Goal: Feedback & Contribution: Leave review/rating

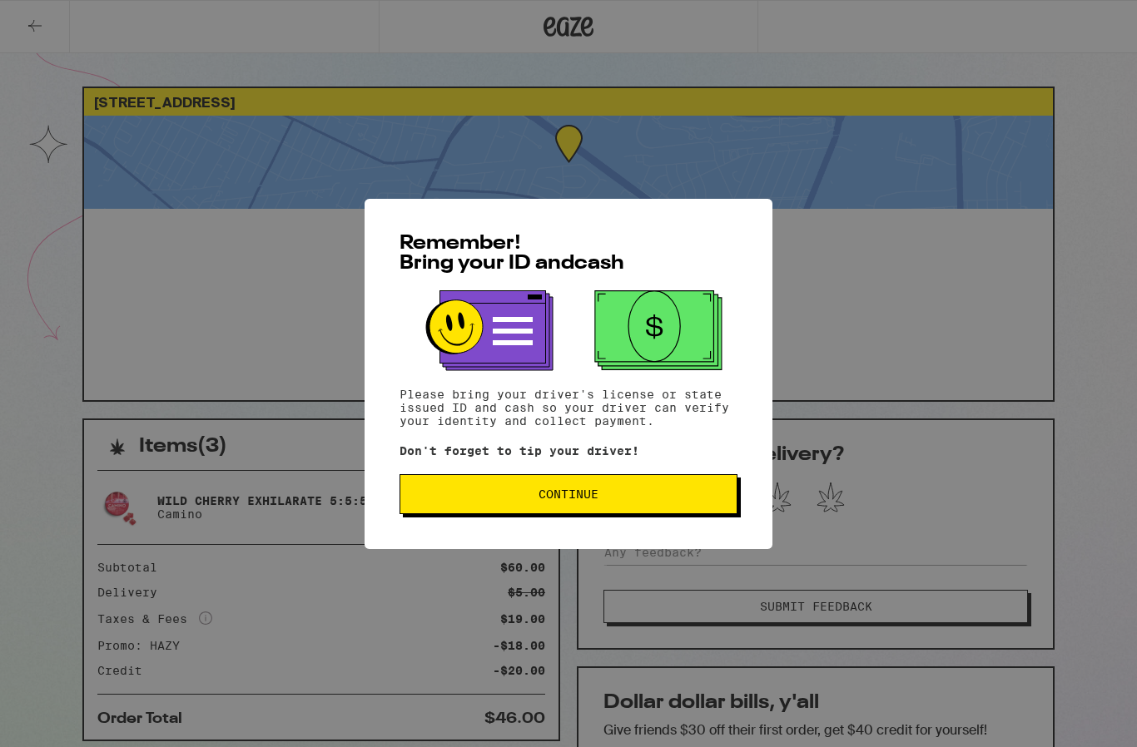
click at [0, 0] on button "Continue" at bounding box center [0, 0] width 0 height 0
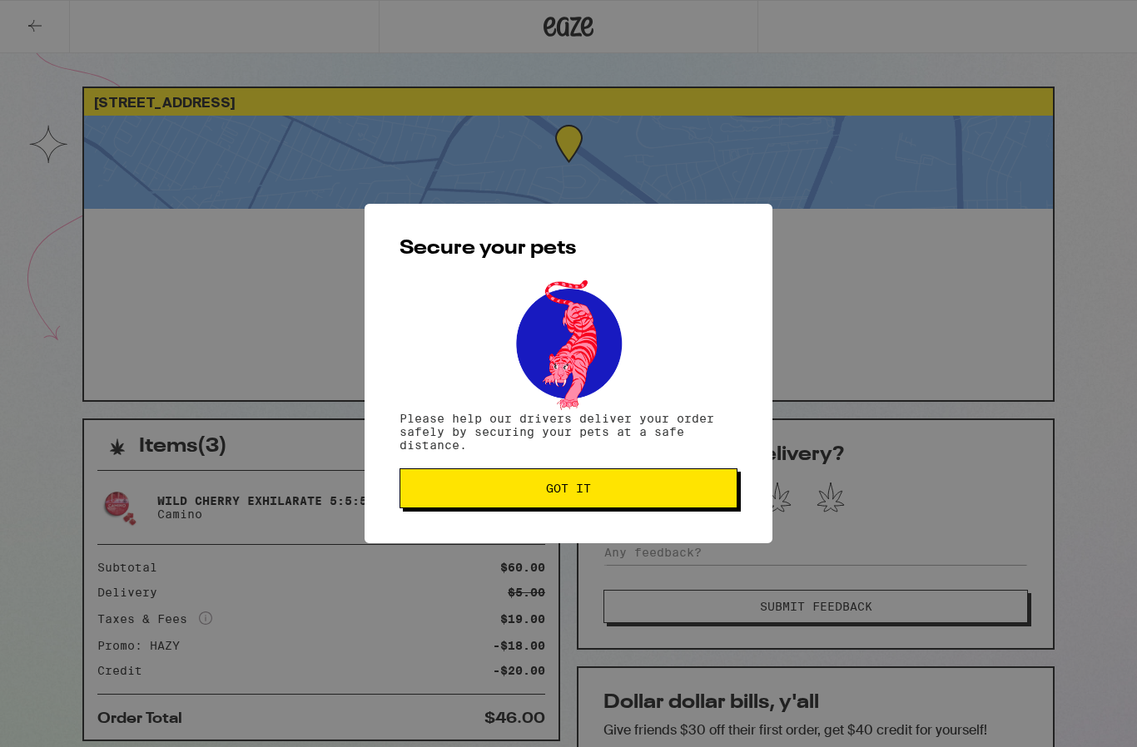
click at [655, 493] on span "Got it" at bounding box center [569, 489] width 310 height 12
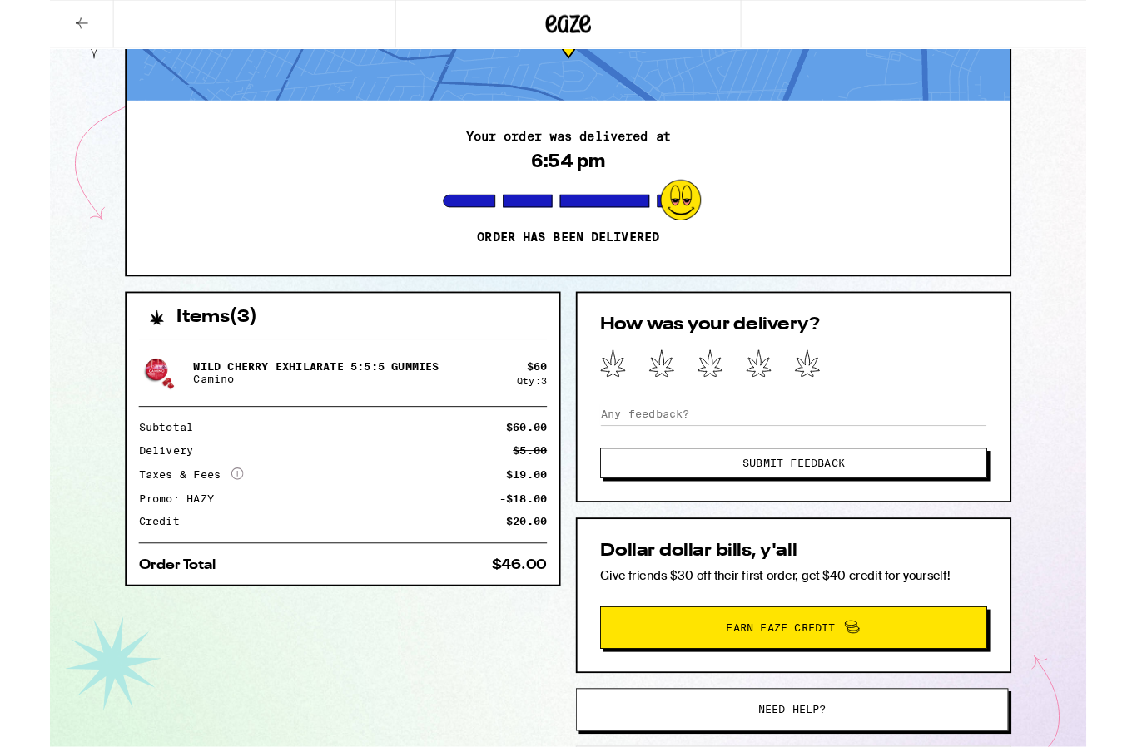
scroll to position [99, 0]
click at [828, 414] on button at bounding box center [830, 399] width 28 height 33
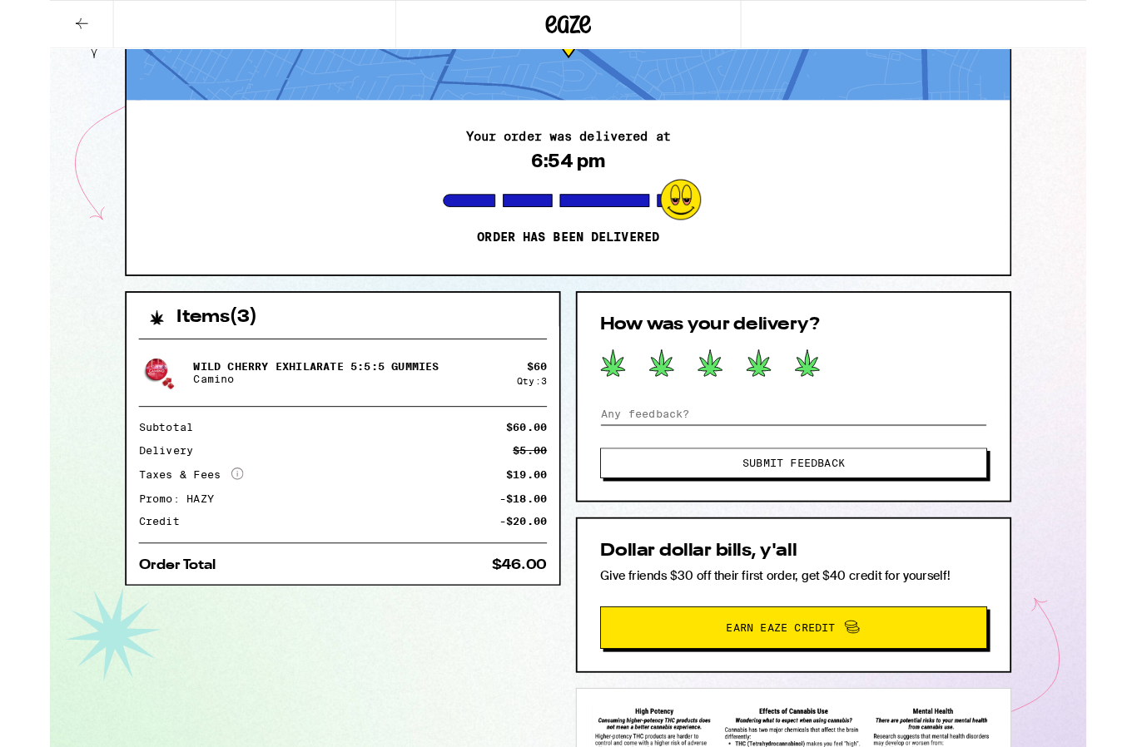
click at [776, 466] on input at bounding box center [815, 453] width 424 height 25
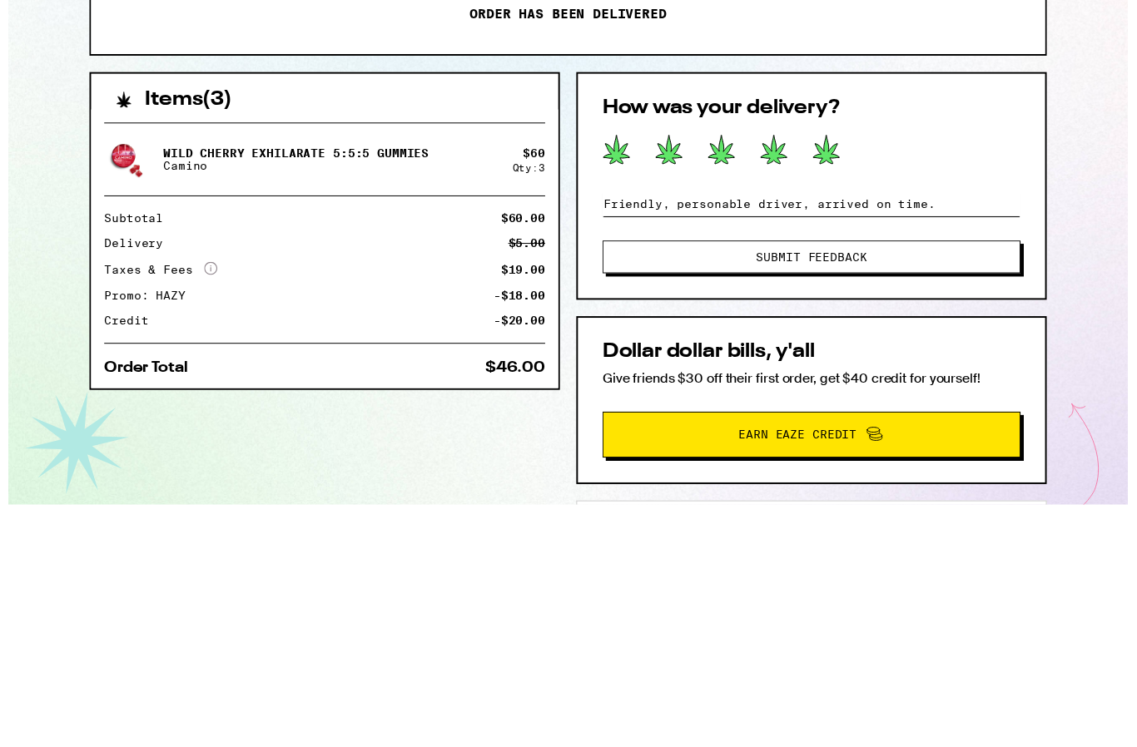
type input "Friendly, personable driver, arrived on time."
click at [845, 491] on button "Submit Feedback" at bounding box center [815, 507] width 424 height 33
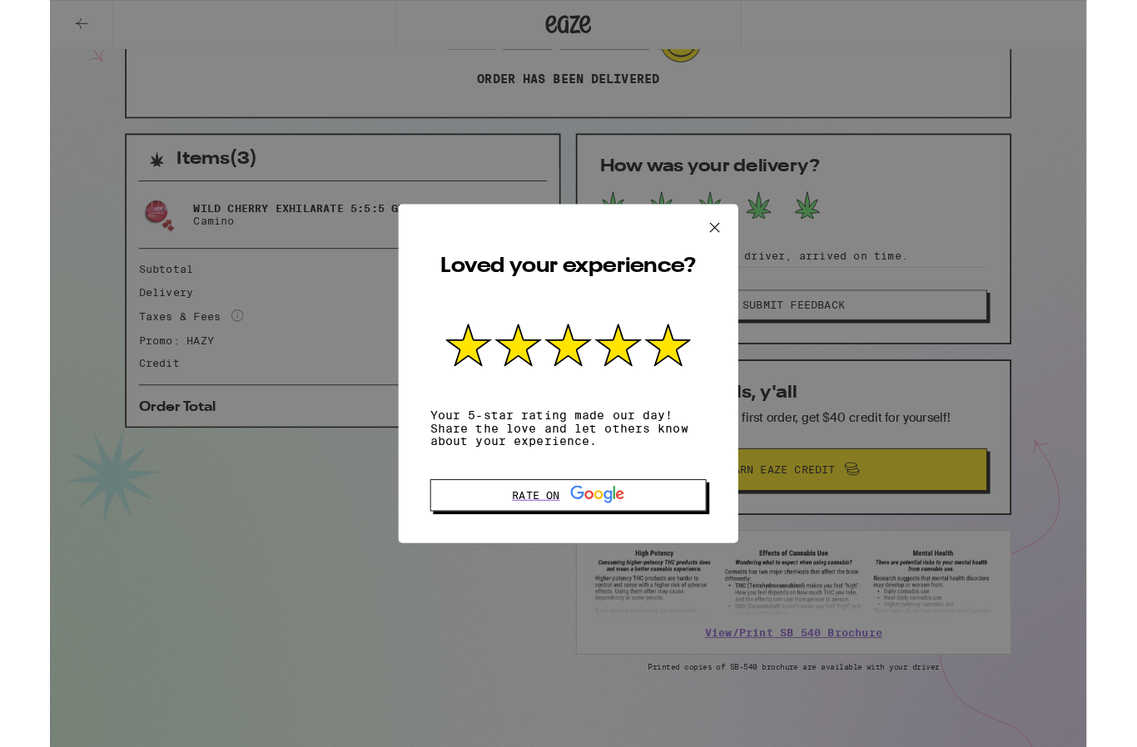
scroll to position [247, 0]
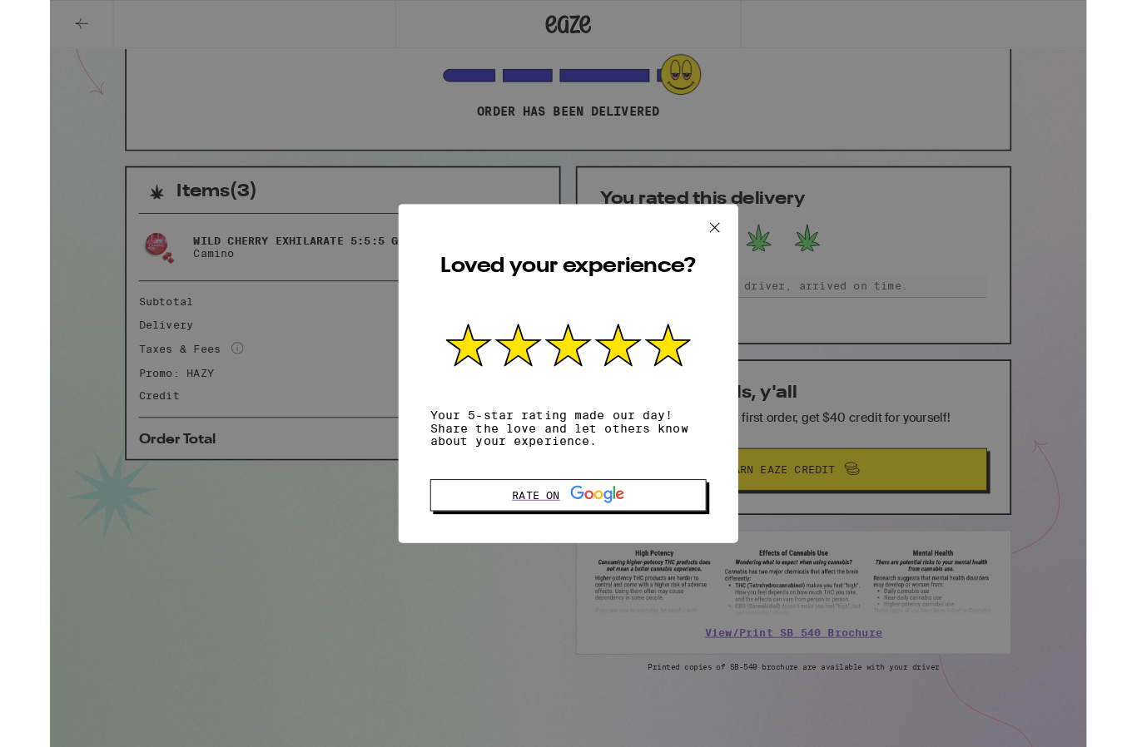
click at [595, 538] on icon at bounding box center [592, 543] width 10 height 10
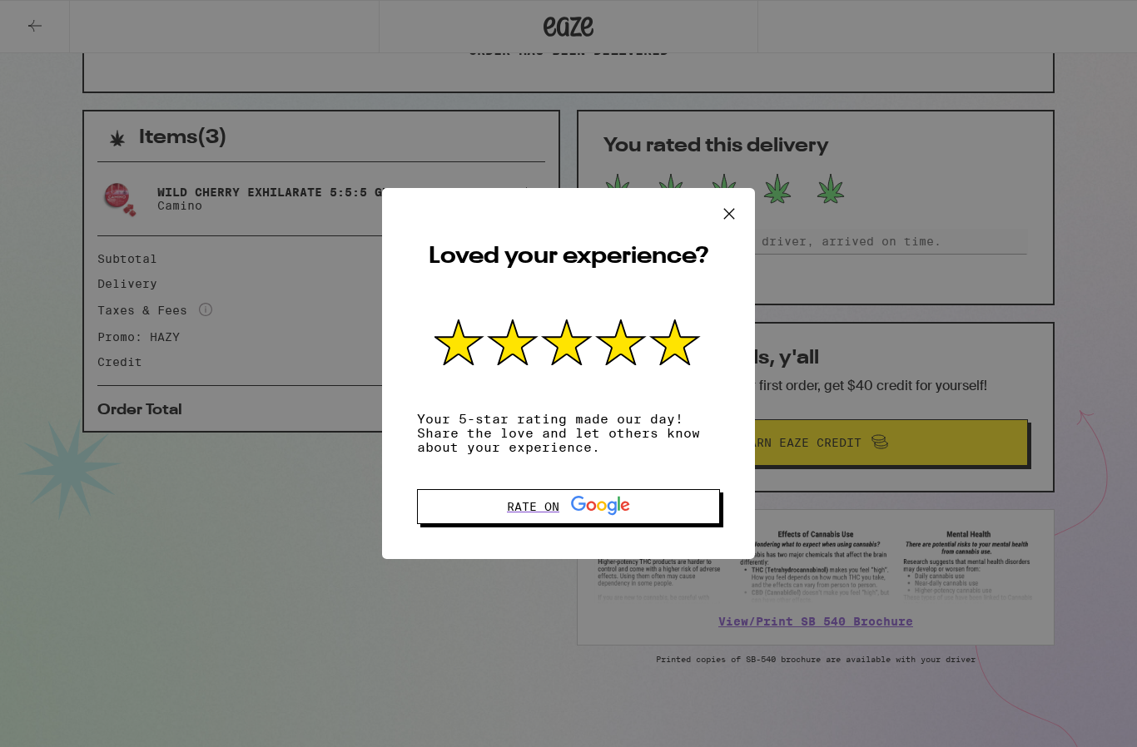
click at [741, 225] on icon at bounding box center [728, 213] width 25 height 25
